Goal: Information Seeking & Learning: Learn about a topic

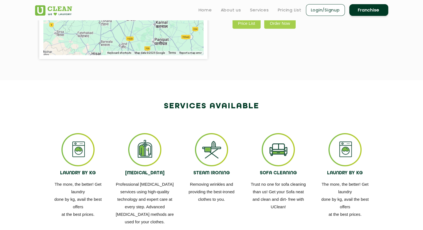
scroll to position [238, 0]
click at [248, 25] on link "Price List" at bounding box center [246, 23] width 28 height 11
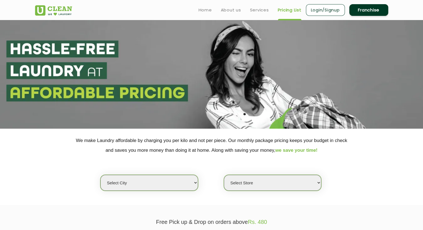
click at [175, 176] on select "Select city Aalo Agartala Agra Ahmedabad Akola Aligarh Alwar - UClean Select Am…" at bounding box center [148, 183] width 97 height 16
select select "27"
click at [100, 175] on select "Select city Aalo Agartala Agra Ahmedabad Akola Aligarh Alwar - UClean Select Am…" at bounding box center [148, 183] width 97 height 16
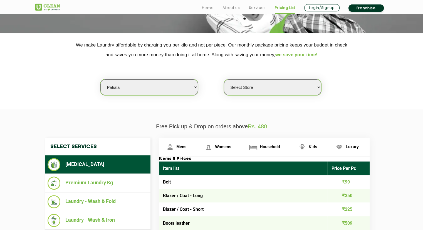
scroll to position [96, 0]
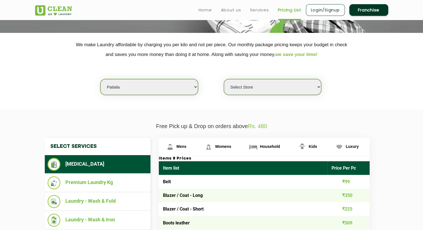
click at [268, 84] on select "Select Store UClean Patiala UClean Walia Enclave Patiala" at bounding box center [272, 87] width 97 height 16
select select "66"
click at [224, 79] on select "Select Store UClean Patiala UClean Walia Enclave Patiala" at bounding box center [272, 87] width 97 height 16
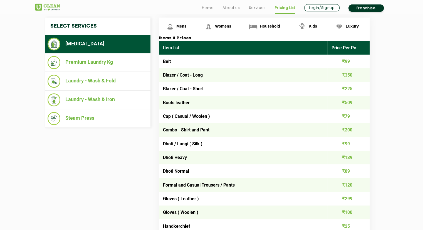
scroll to position [227, 0]
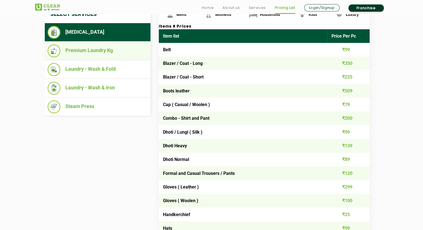
click at [117, 57] on ul "Premium Laundry Kg" at bounding box center [98, 50] width 106 height 19
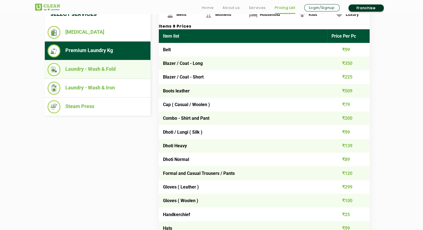
click at [118, 71] on li "Laundry - Wash & Fold" at bounding box center [98, 69] width 100 height 13
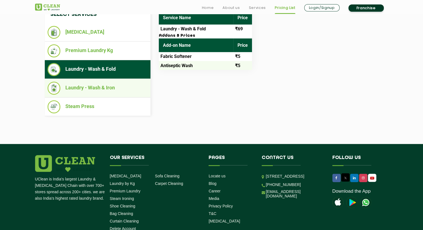
click at [118, 87] on li "Laundry - Wash & Iron" at bounding box center [98, 87] width 100 height 13
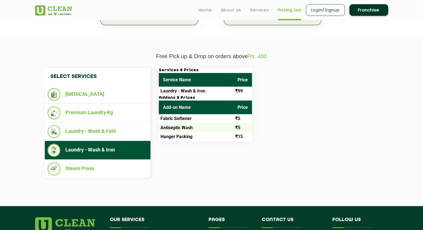
scroll to position [165, 0]
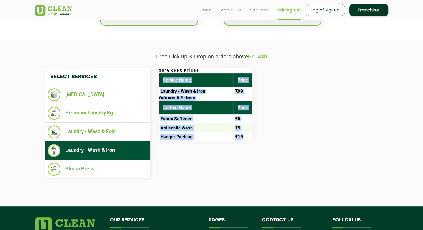
drag, startPoint x: 164, startPoint y: 80, endPoint x: 251, endPoint y: 140, distance: 105.8
click at [251, 140] on div "Services & Prices Service Name Price Laundry - Wash & Iron ₹99 Addons & Prices …" at bounding box center [205, 104] width 93 height 73
click at [251, 140] on td "₹15" at bounding box center [242, 136] width 19 height 9
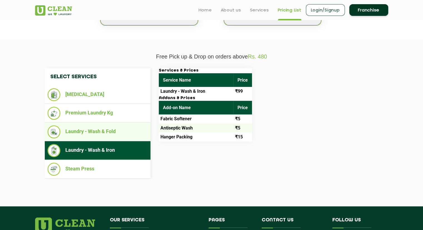
click at [107, 125] on li "Laundry - Wash & Fold" at bounding box center [98, 131] width 100 height 13
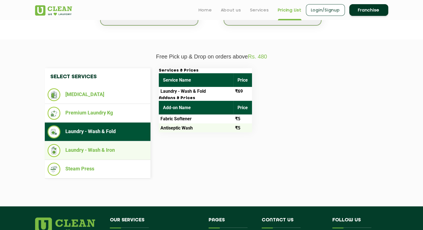
click at [108, 148] on li "Laundry - Wash & Iron" at bounding box center [98, 150] width 100 height 13
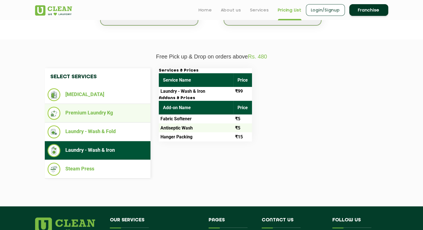
click at [110, 111] on li "Premium Laundry Kg" at bounding box center [98, 113] width 100 height 13
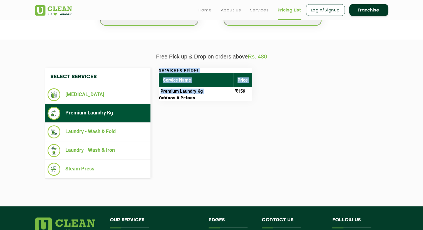
drag, startPoint x: 236, startPoint y: 90, endPoint x: 258, endPoint y: 89, distance: 21.7
click at [258, 89] on div "Services & Prices Service Name Price Premium Laundry Kg ₹159 Addons & Prices" at bounding box center [269, 84] width 228 height 33
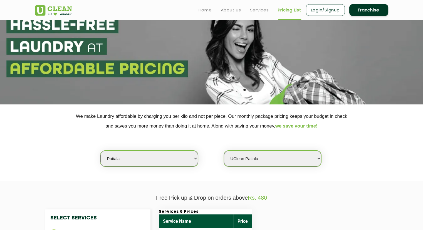
scroll to position [5, 0]
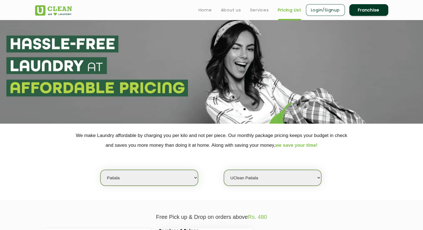
click at [54, 14] on img at bounding box center [53, 10] width 37 height 10
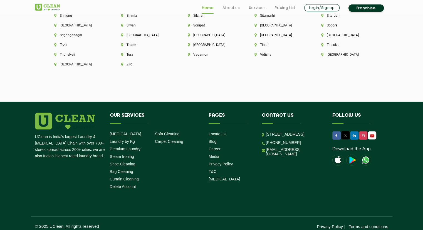
scroll to position [1557, 0]
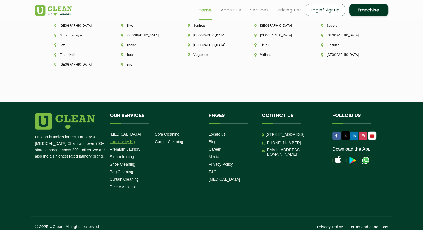
click at [129, 139] on link "Laundry by Kg" at bounding box center [122, 141] width 25 height 4
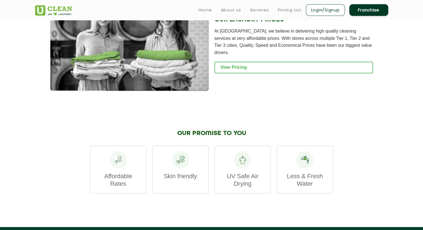
scroll to position [751, 0]
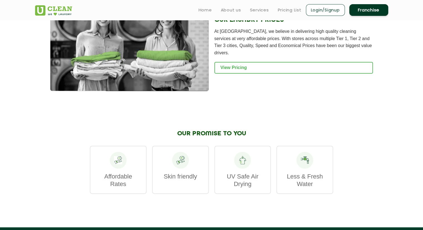
scroll to position [587, 0]
